Goal: Navigation & Orientation: Find specific page/section

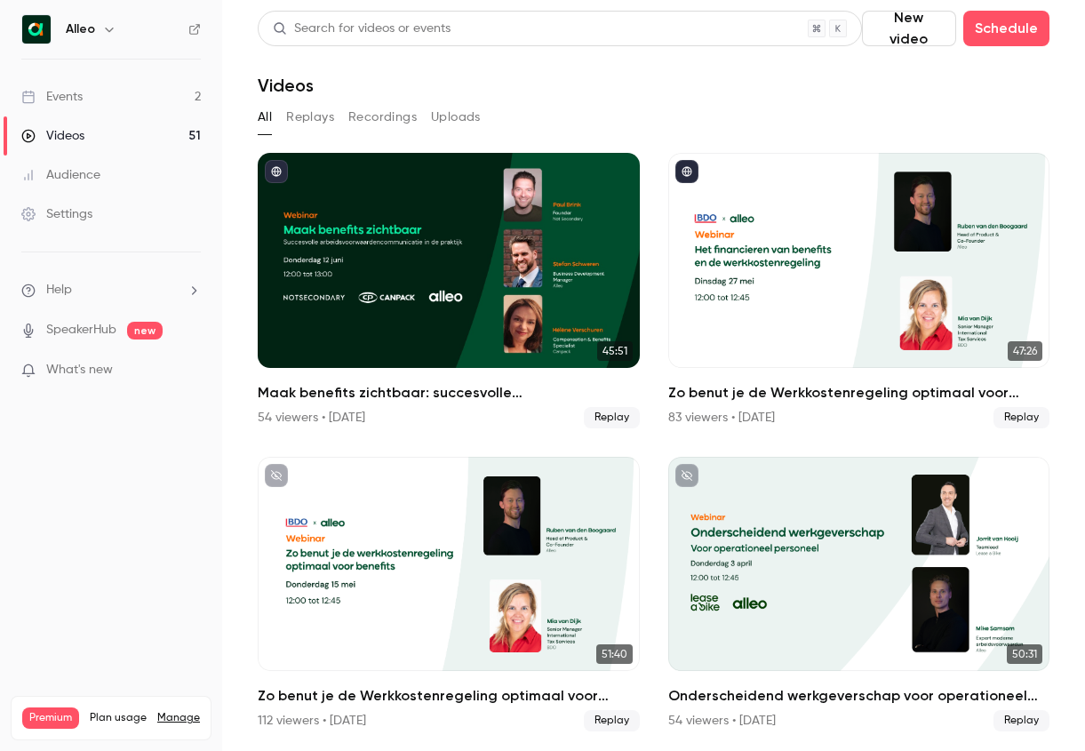
click at [156, 98] on link "Events 2" at bounding box center [111, 96] width 222 height 39
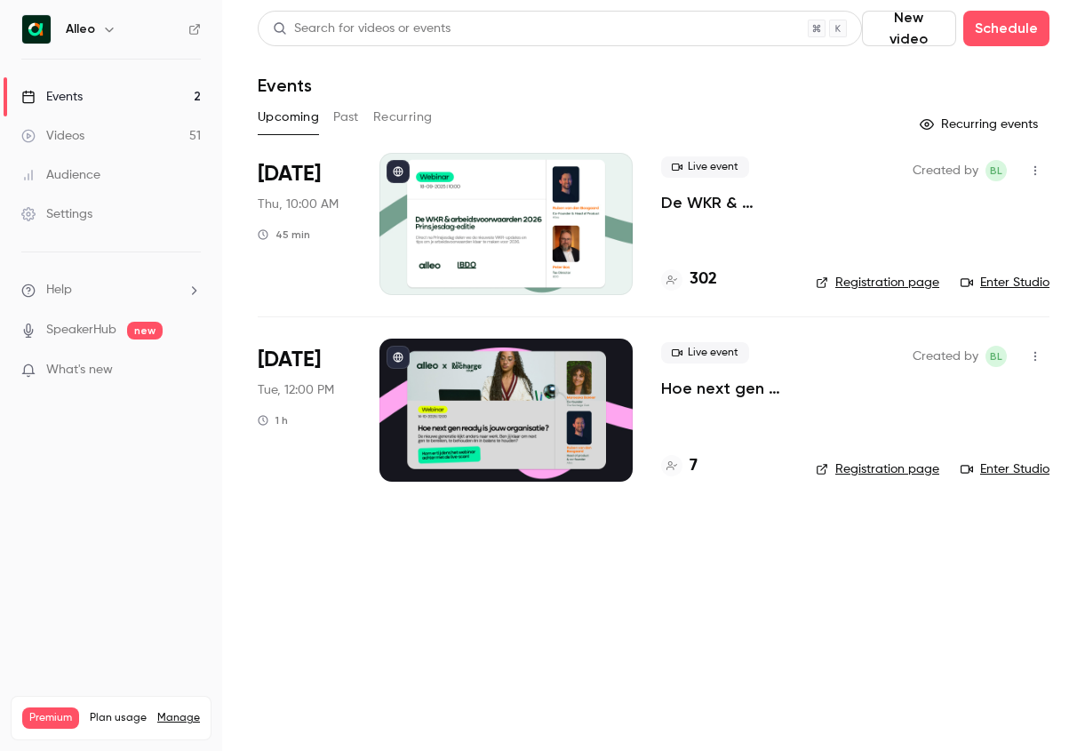
click at [847, 283] on link "Registration page" at bounding box center [877, 283] width 123 height 18
click at [188, 82] on link "Events 2" at bounding box center [111, 96] width 222 height 39
